Goal: Task Accomplishment & Management: Manage account settings

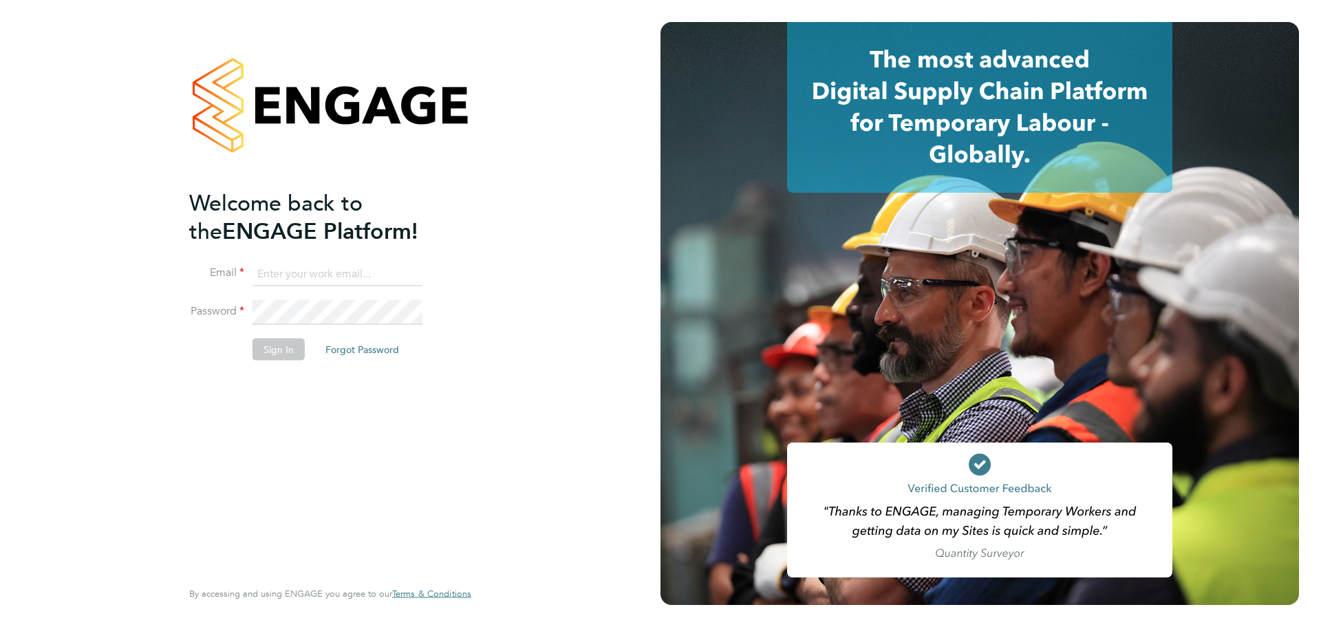
type input "[EMAIL_ADDRESS][DOMAIN_NAME]"
click at [278, 353] on button "Sign In" at bounding box center [278, 349] width 52 height 22
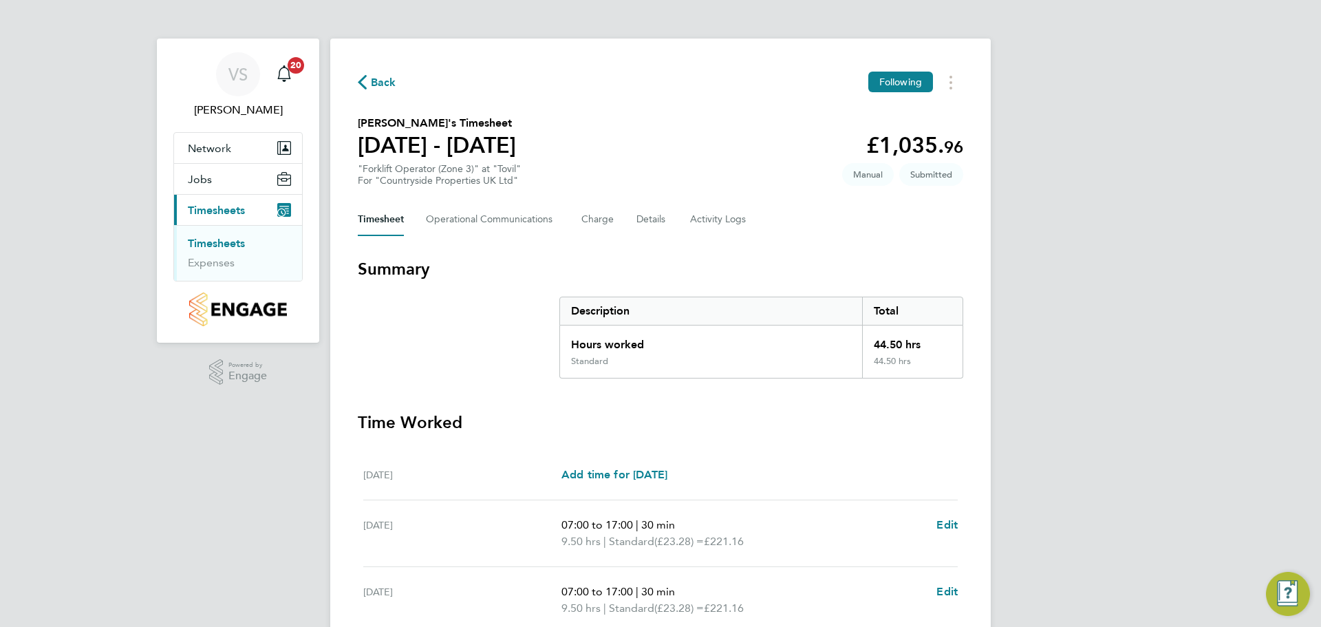
scroll to position [378, 0]
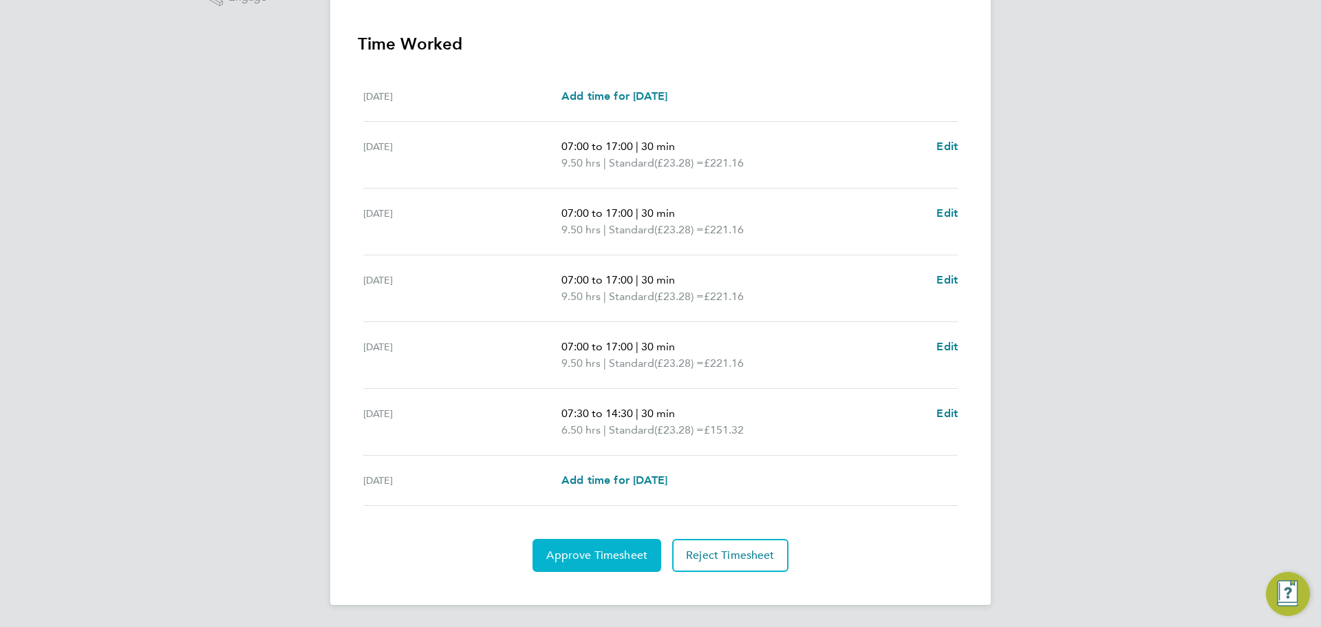
click at [594, 552] on span "Approve Timesheet" at bounding box center [596, 555] width 101 height 14
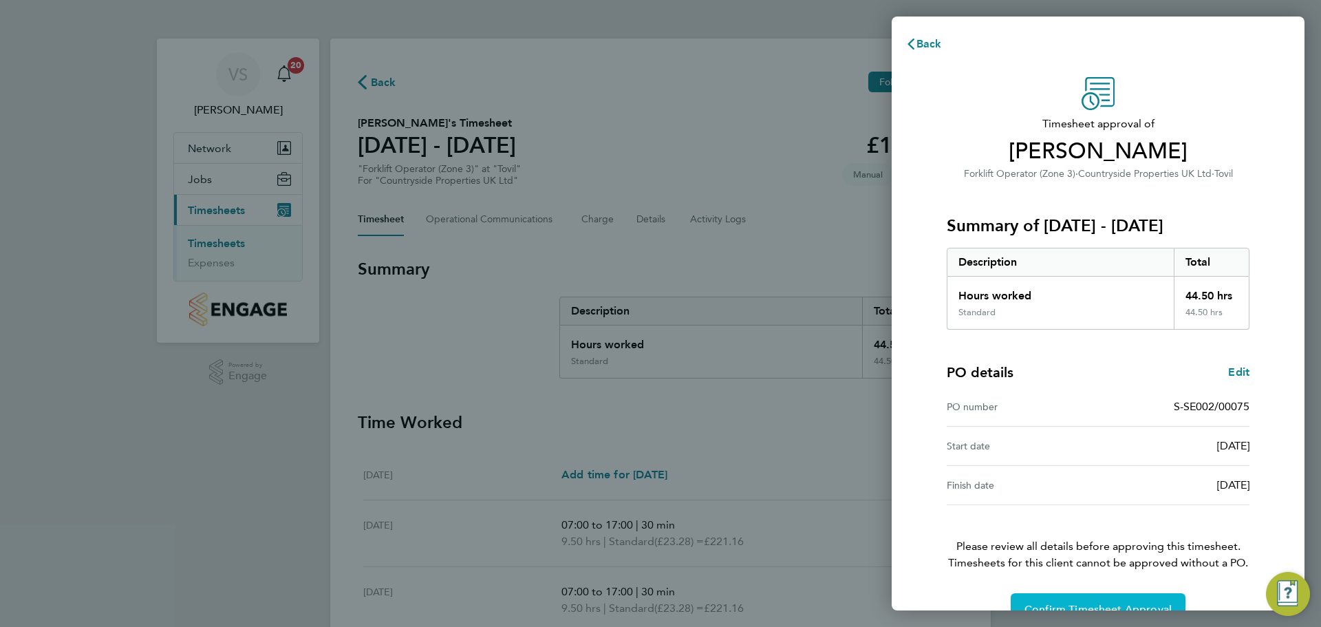
click at [1137, 605] on span "Confirm Timesheet Approval" at bounding box center [1097, 610] width 147 height 14
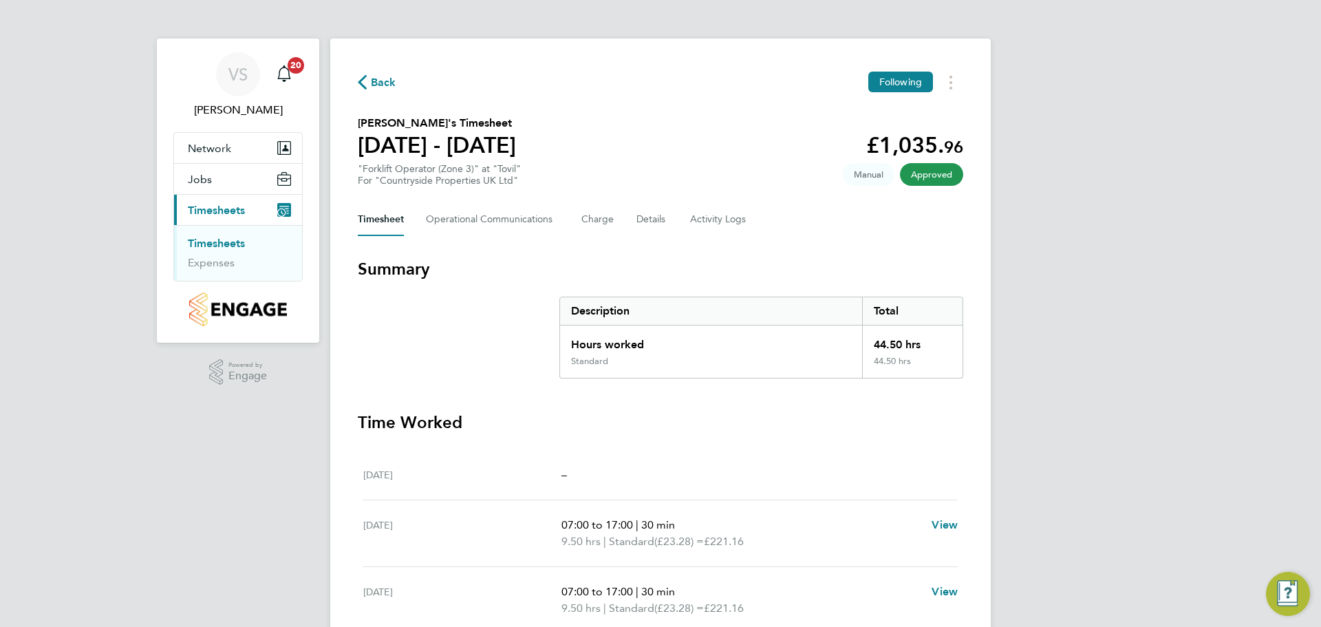
click at [202, 242] on link "Timesheets" at bounding box center [216, 243] width 57 height 13
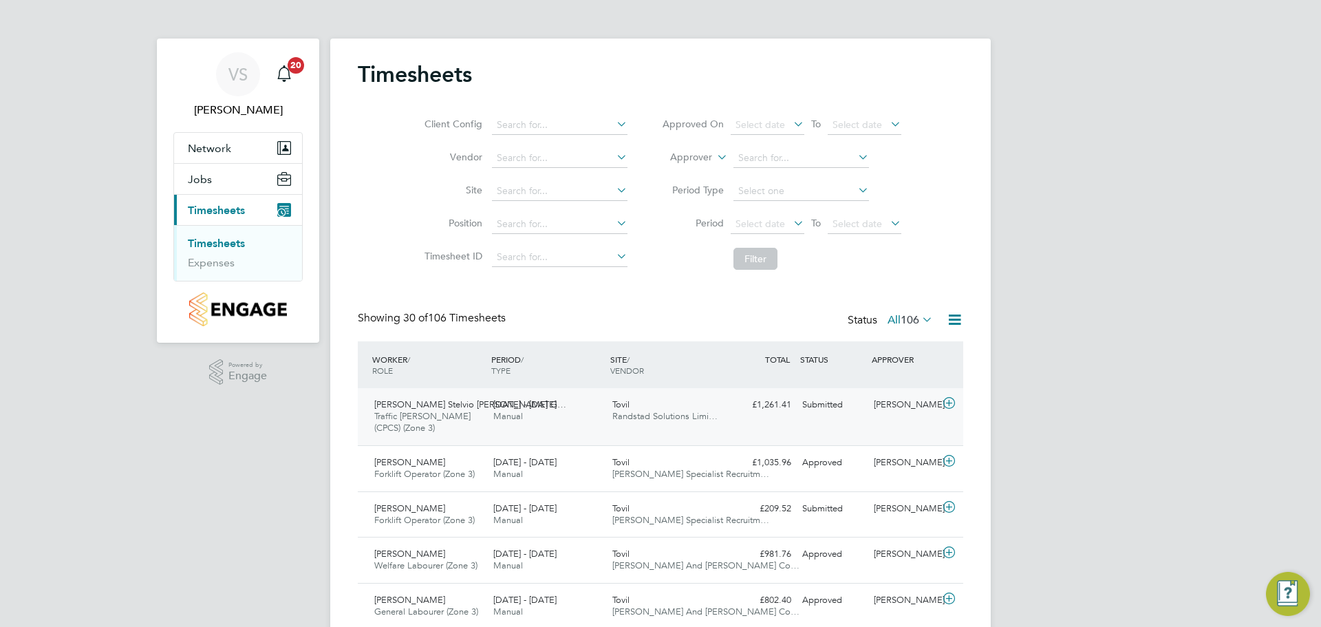
click at [950, 401] on icon at bounding box center [948, 403] width 17 height 11
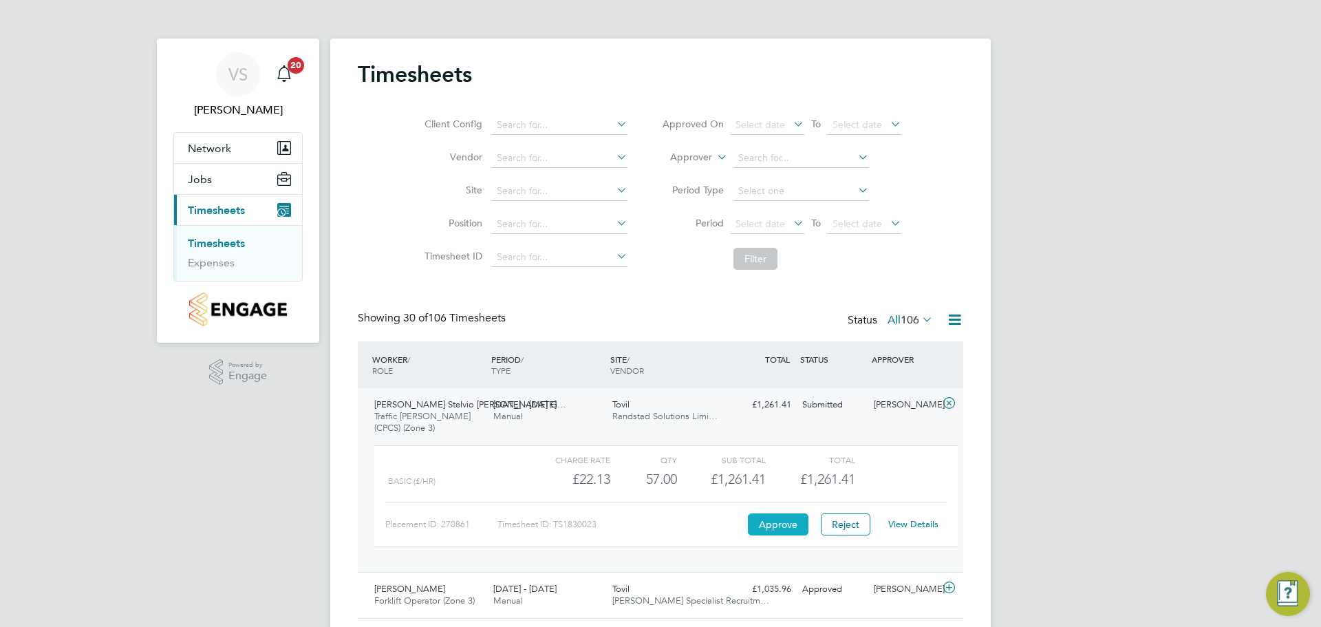
click at [795, 526] on button "Approve" at bounding box center [778, 524] width 61 height 22
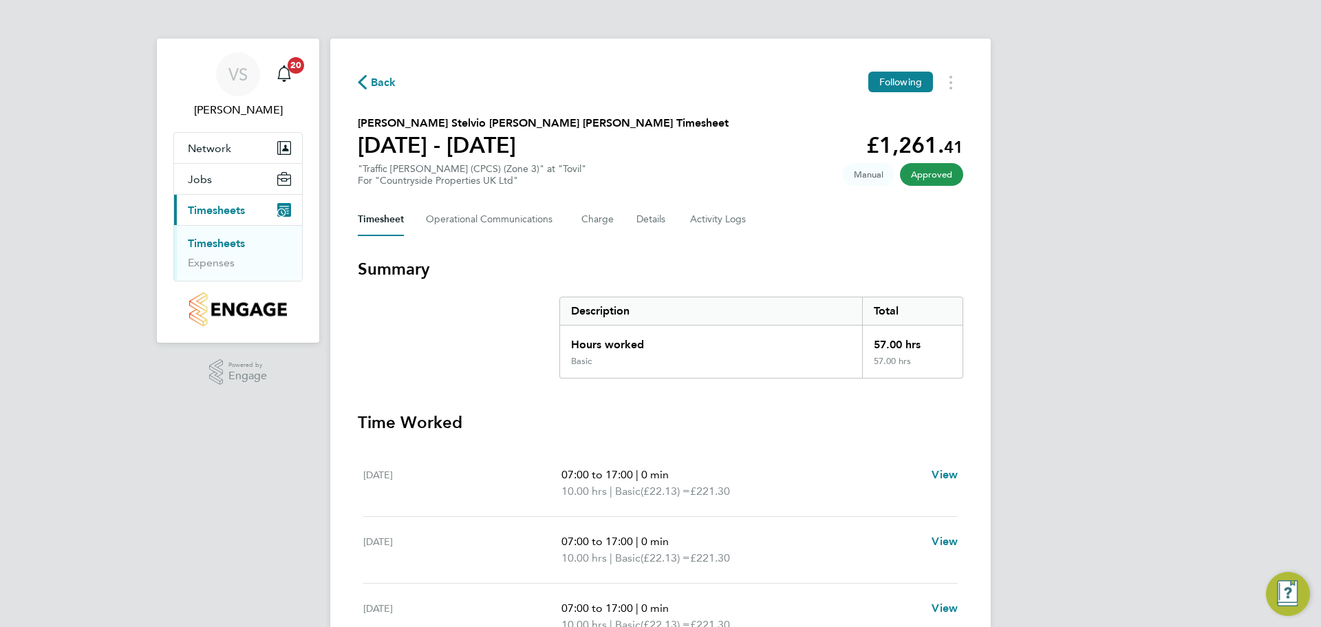
click at [219, 235] on ul "Timesheets Expenses" at bounding box center [238, 253] width 128 height 56
click at [219, 241] on link "Timesheets" at bounding box center [216, 243] width 57 height 13
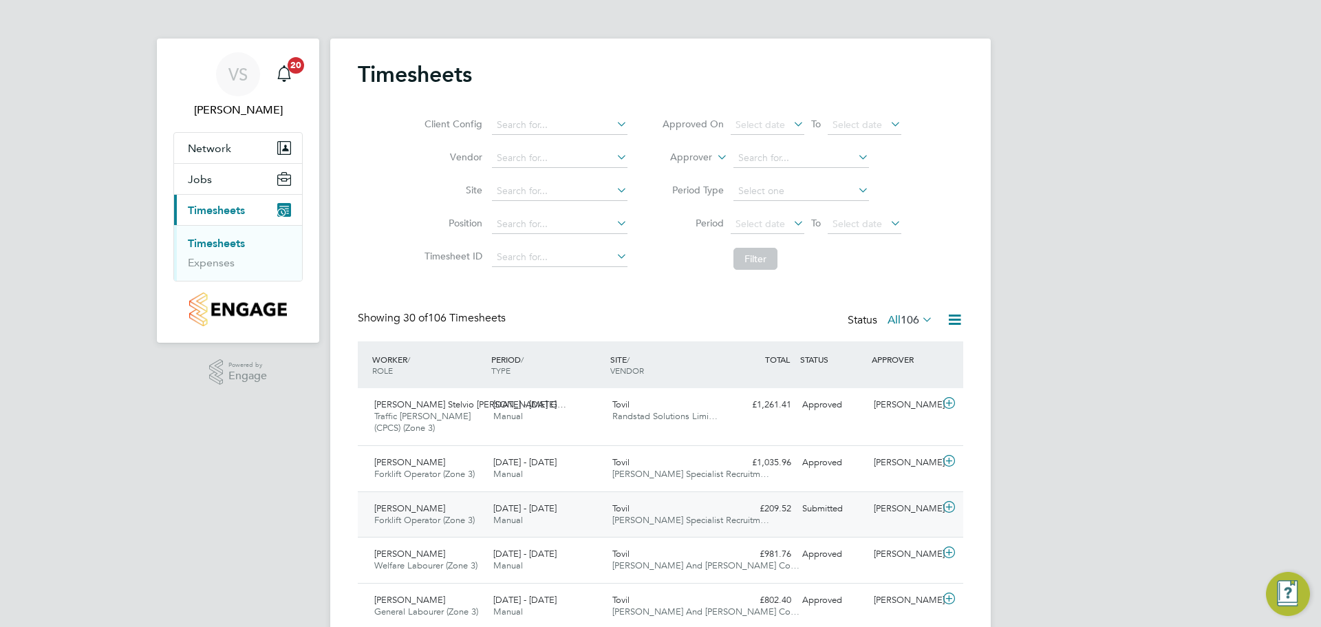
click at [947, 506] on icon at bounding box center [948, 507] width 17 height 11
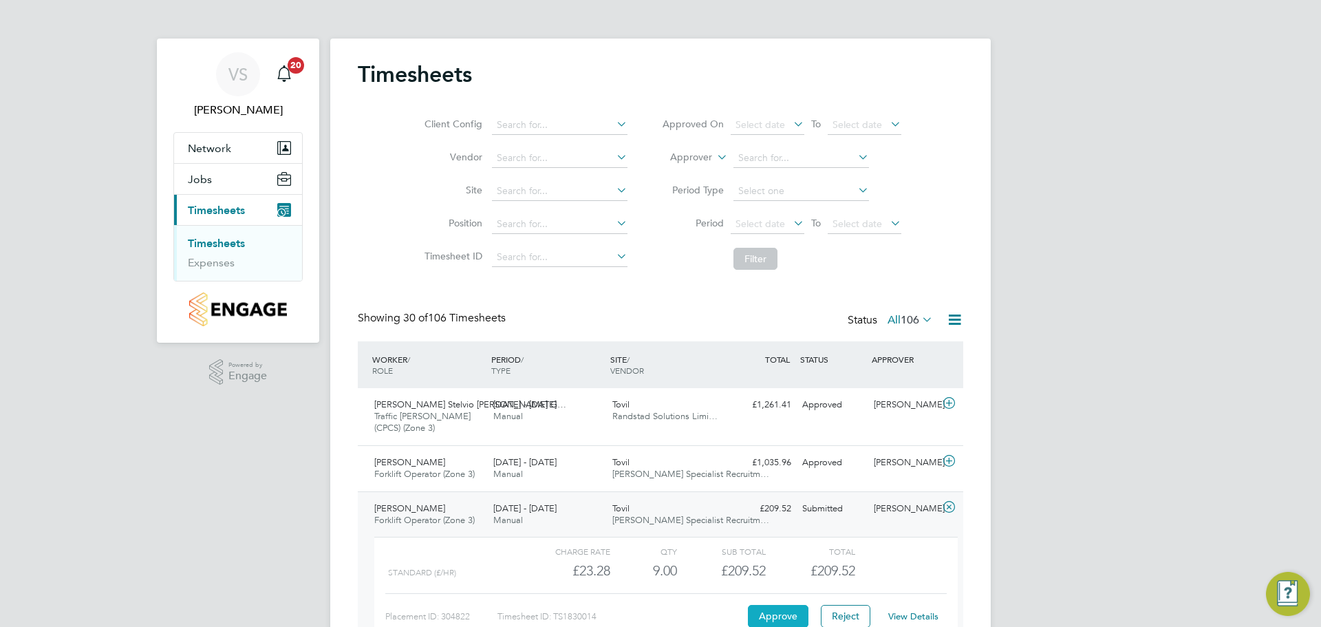
click at [771, 616] on button "Approve" at bounding box center [778, 616] width 61 height 22
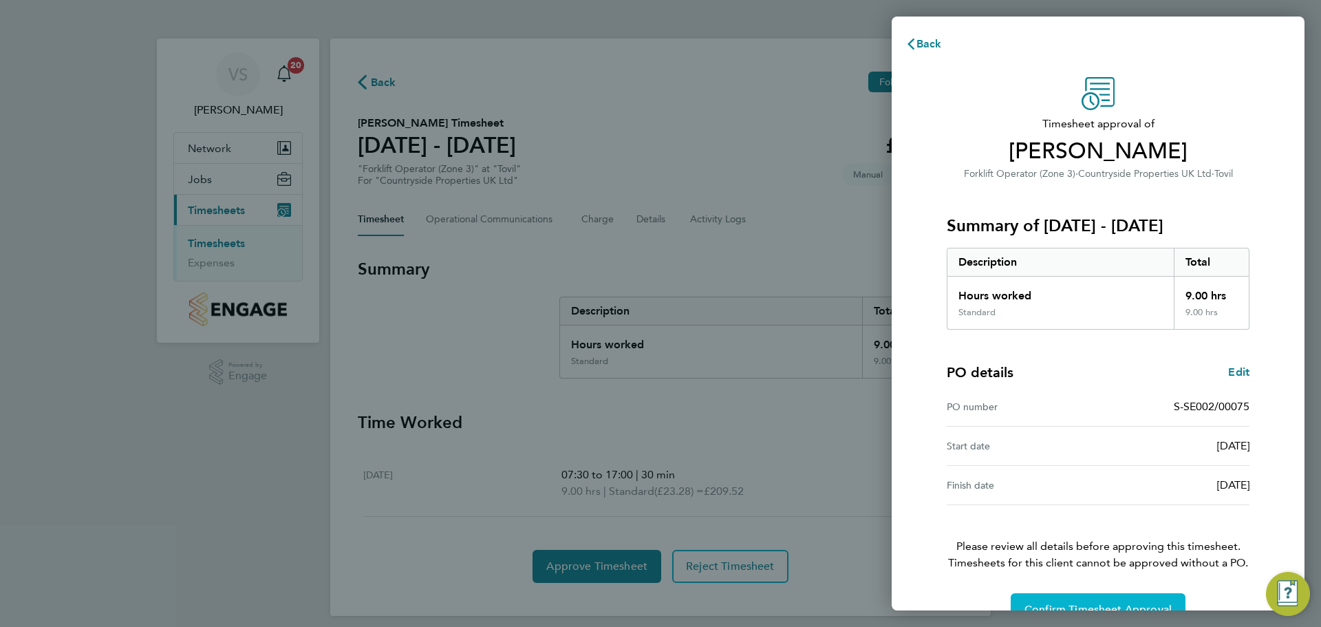
click at [1140, 601] on button "Confirm Timesheet Approval" at bounding box center [1098, 609] width 175 height 33
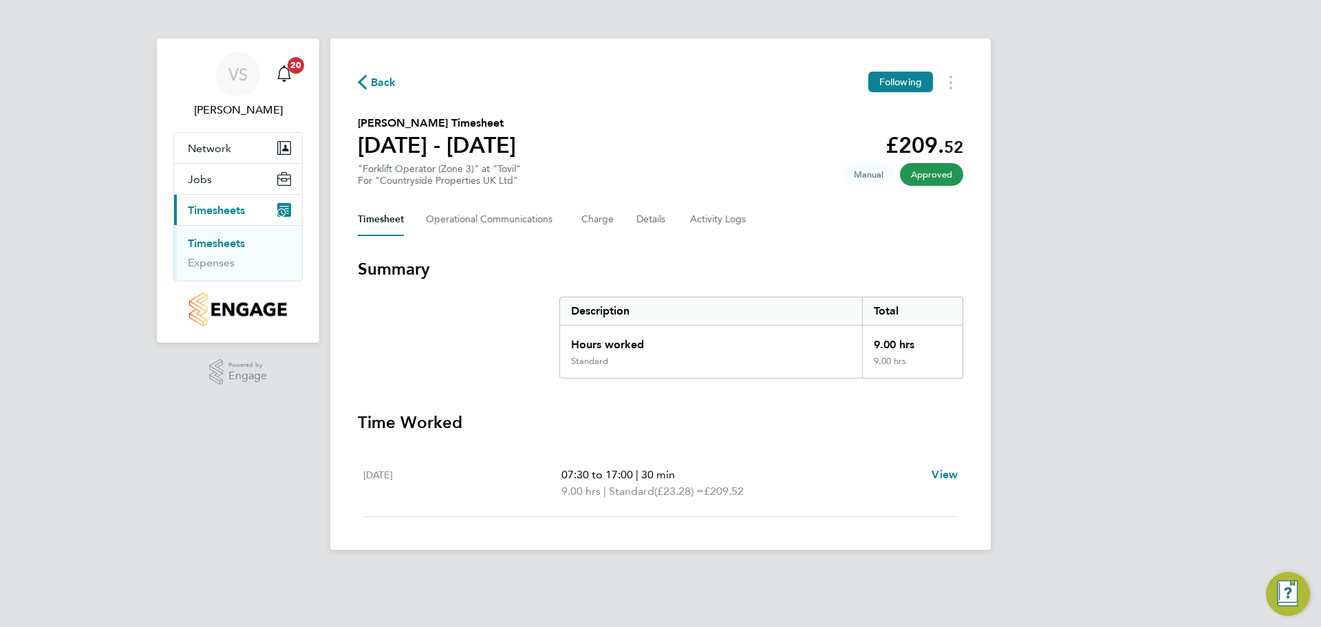
click at [234, 242] on link "Timesheets" at bounding box center [216, 243] width 57 height 13
